Goal: Task Accomplishment & Management: Use online tool/utility

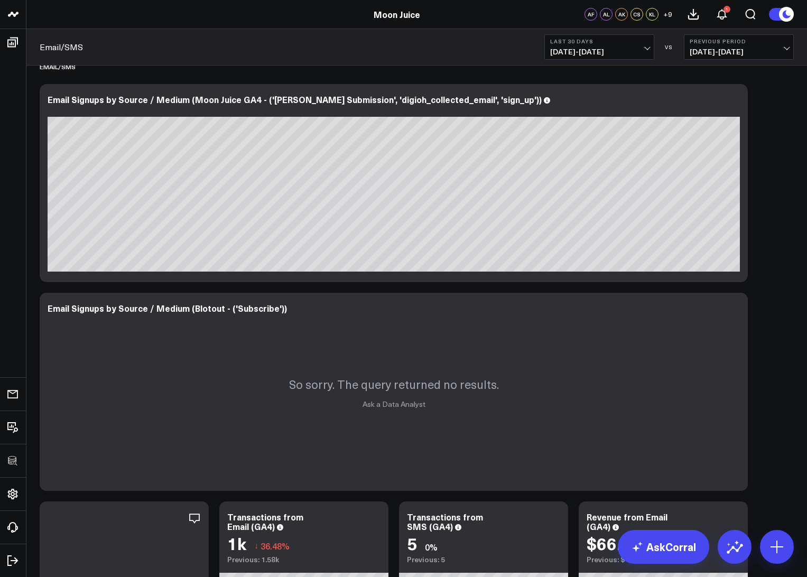
scroll to position [324, 0]
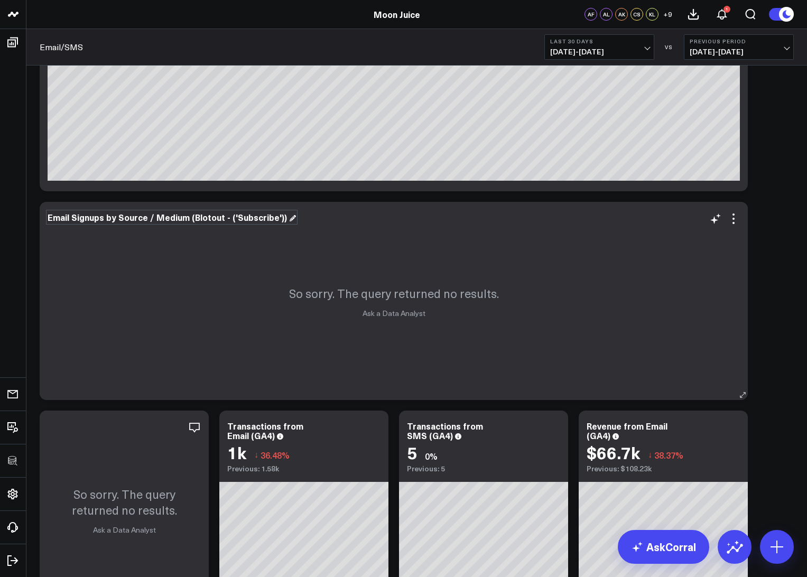
click at [164, 220] on div "Email Signups by Source / Medium (Blotout - ('Subscribe'))" at bounding box center [172, 217] width 248 height 12
click at [155, 216] on div "Email Signups by Source / Medium (Blotout - ('Subscribe'))" at bounding box center [172, 217] width 248 height 12
click at [252, 219] on div "Email Signups by Source / Medium (Blotout - ('Subscribe'))" at bounding box center [172, 217] width 248 height 12
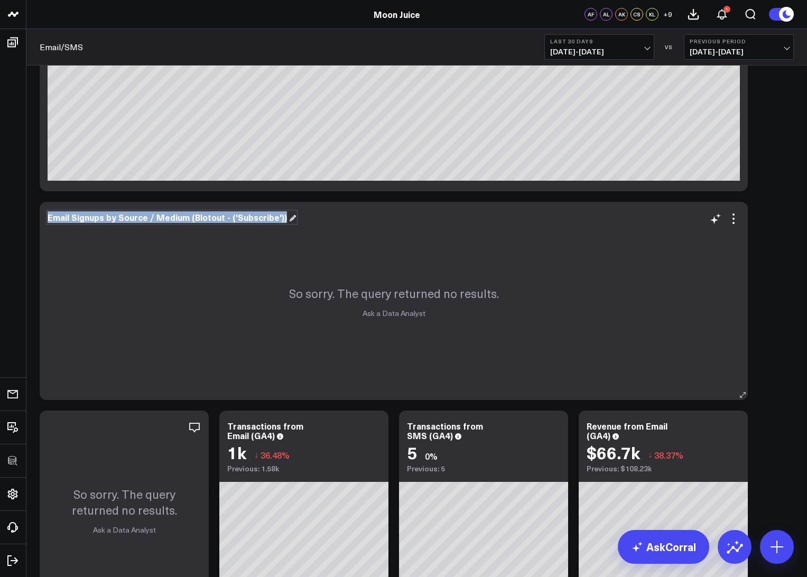
copy div "Email Signups by Source / Medium (Blotout - ('Subscribe'))"
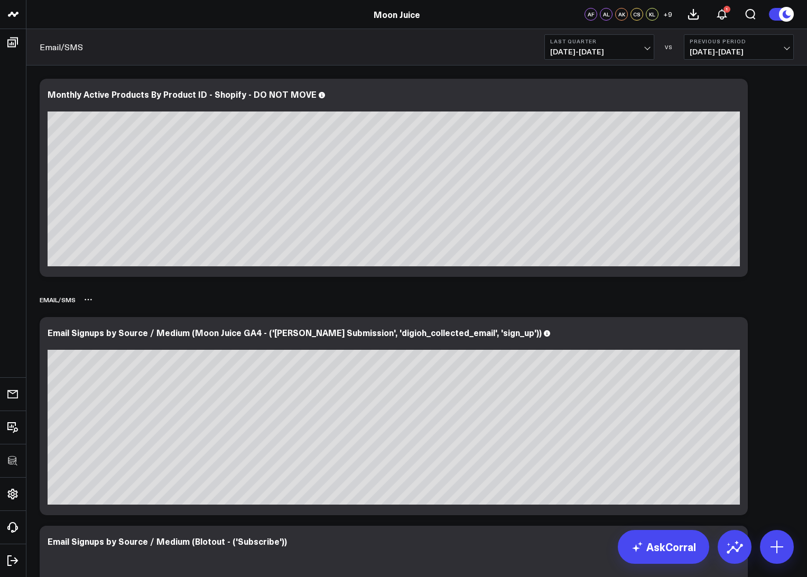
click at [234, 294] on div "Email/SMS" at bounding box center [417, 299] width 754 height 24
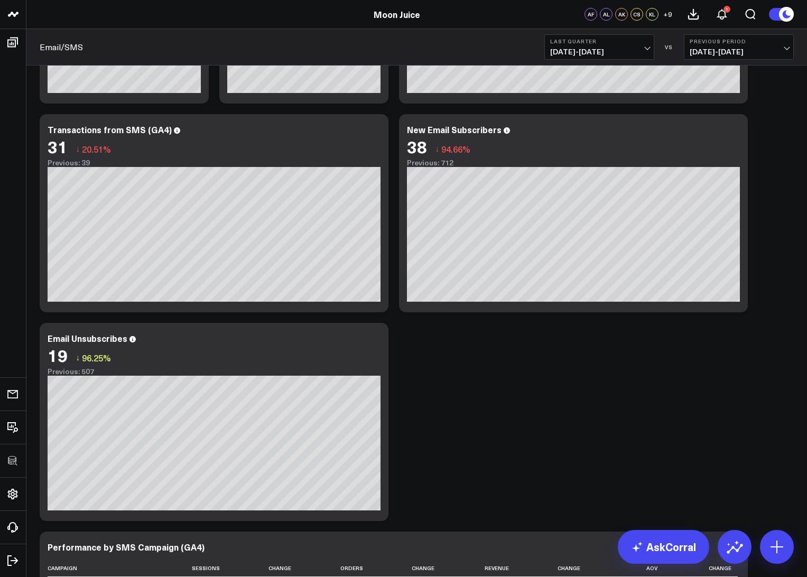
scroll to position [1246, 0]
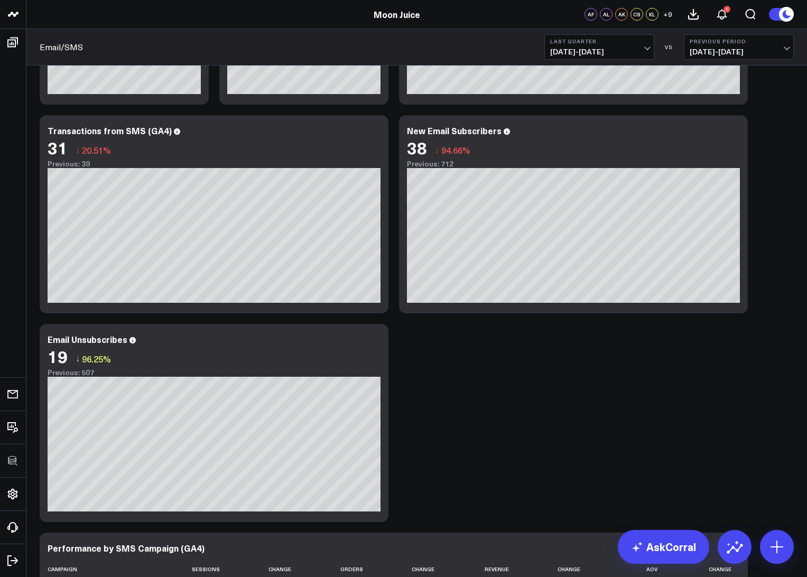
click at [623, 50] on span "04/01/25 - 06/30/25" at bounding box center [599, 52] width 98 height 8
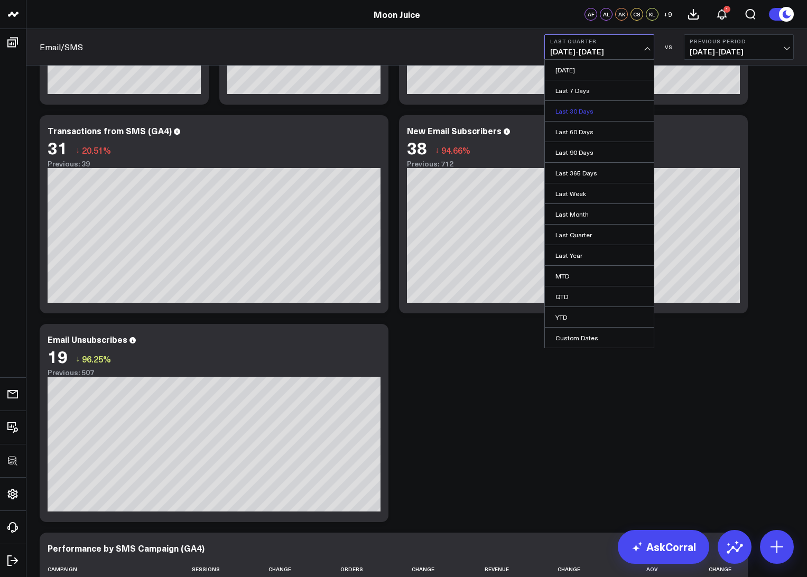
click at [596, 111] on link "Last 30 Days" at bounding box center [599, 111] width 109 height 20
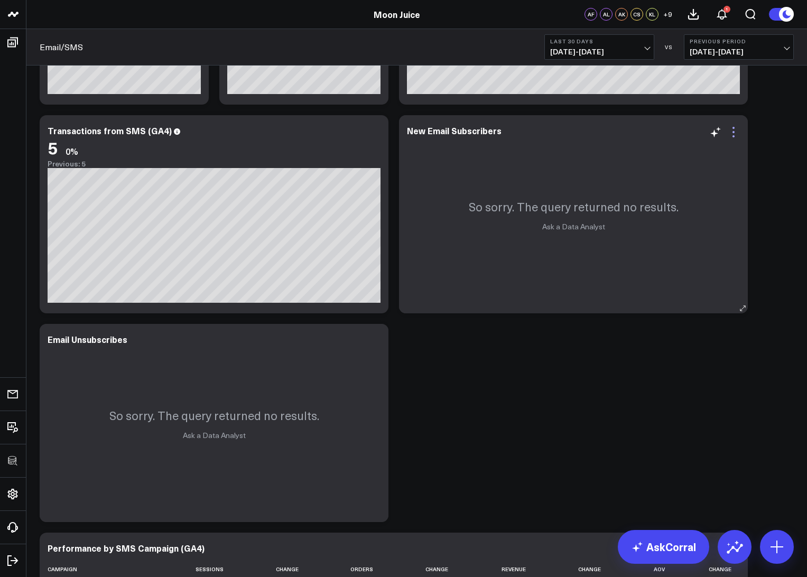
click at [735, 129] on icon at bounding box center [733, 132] width 13 height 13
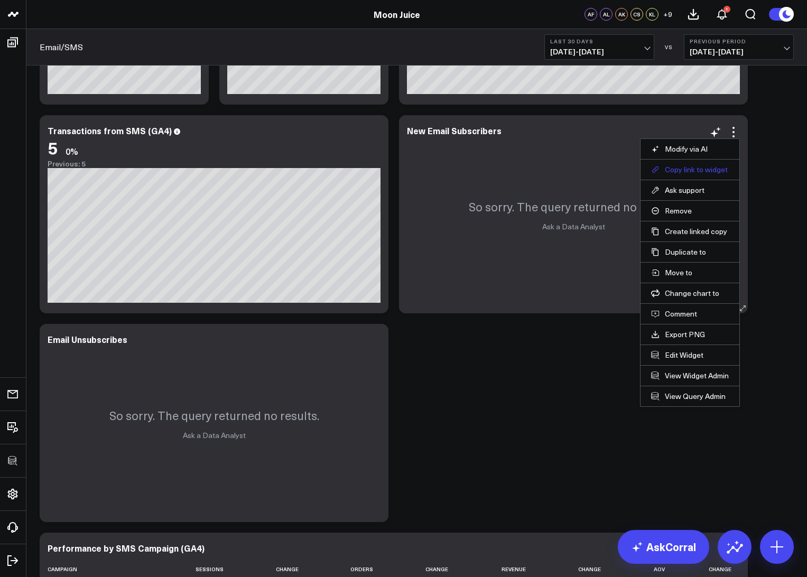
click at [681, 171] on button "Copy link to widget" at bounding box center [690, 170] width 78 height 10
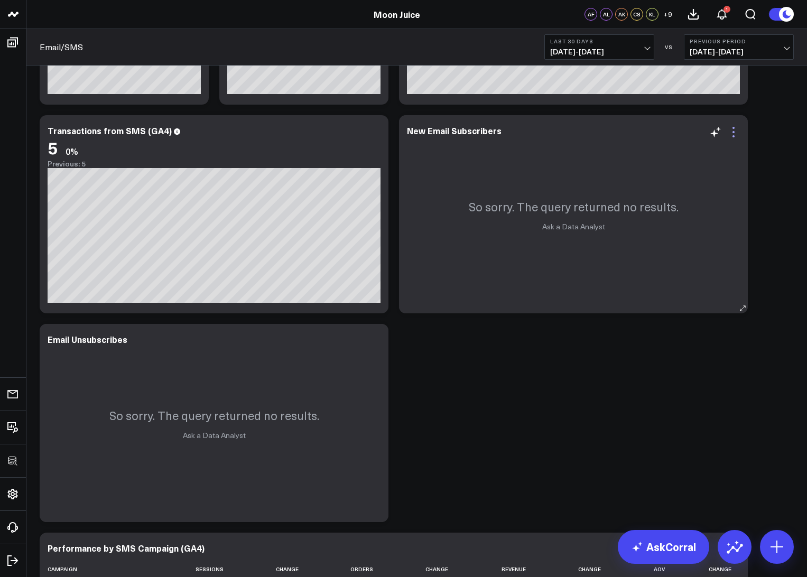
click at [735, 135] on icon at bounding box center [733, 132] width 13 height 13
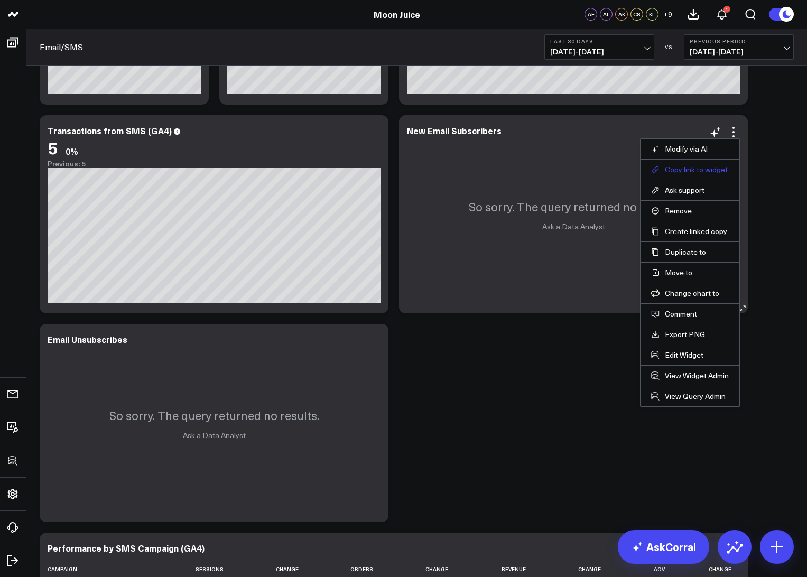
click at [699, 171] on button "Copy link to widget" at bounding box center [690, 170] width 78 height 10
